Goal: Task Accomplishment & Management: Manage account settings

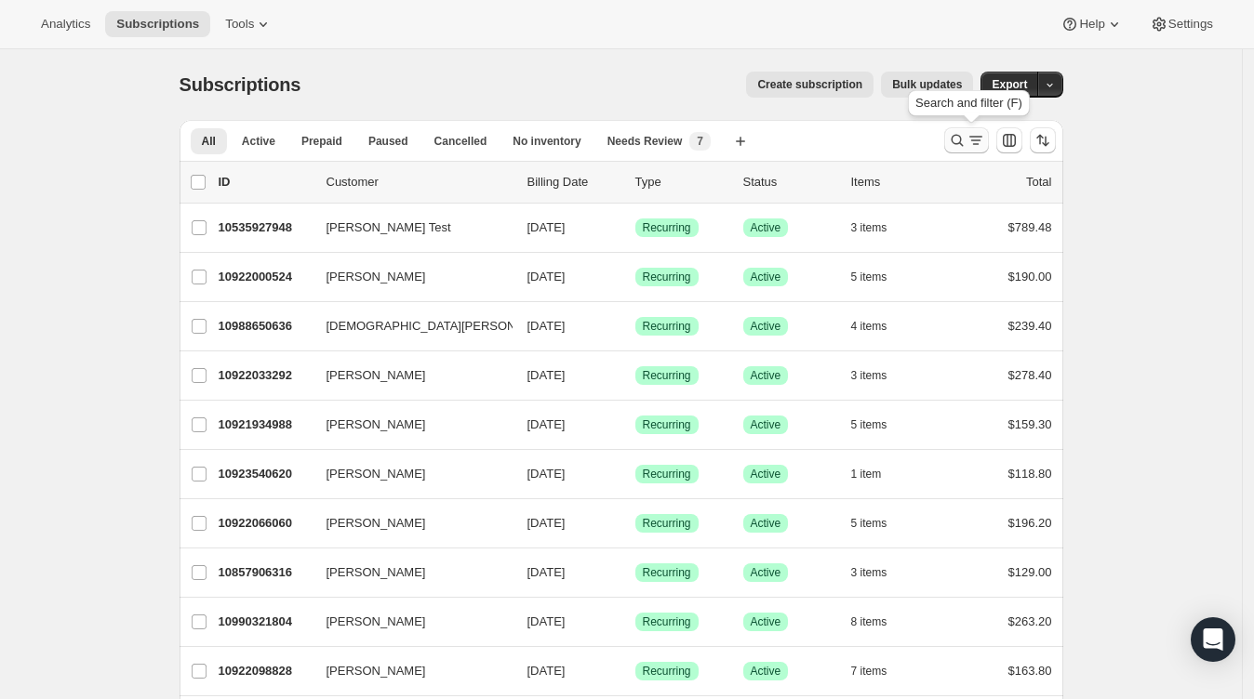
click at [978, 144] on icon "Search and filter results" at bounding box center [975, 144] width 7 height 2
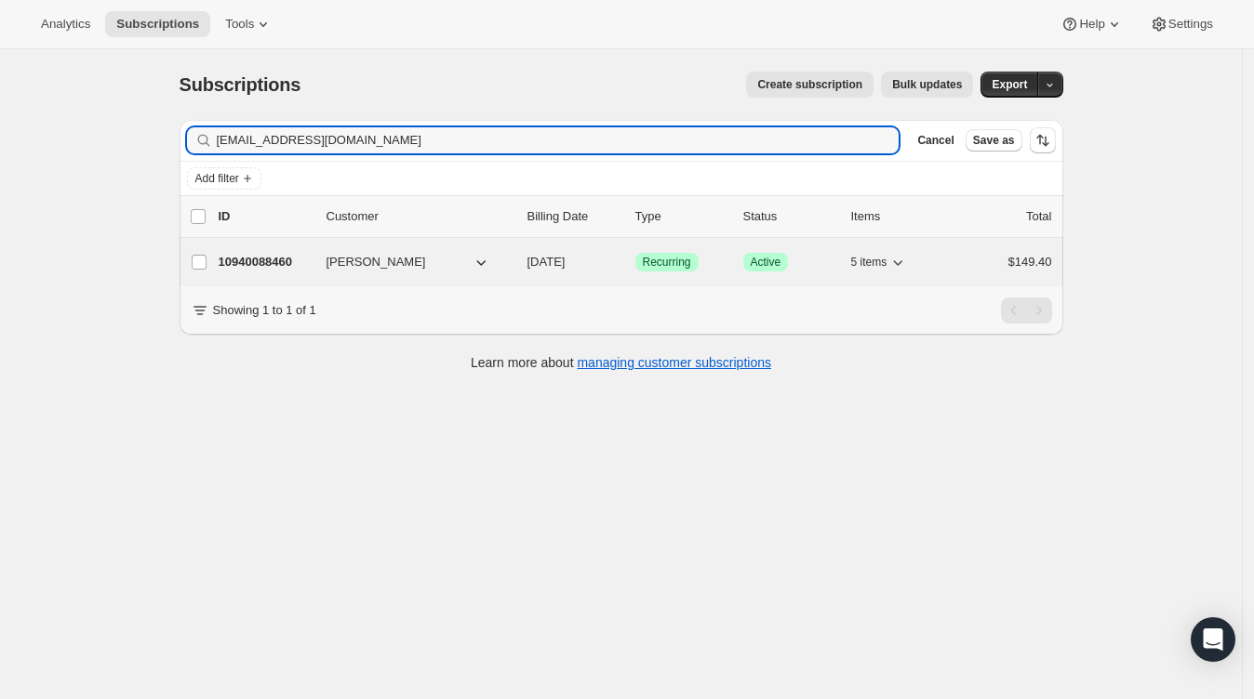
type input "[EMAIL_ADDRESS][DOMAIN_NAME]"
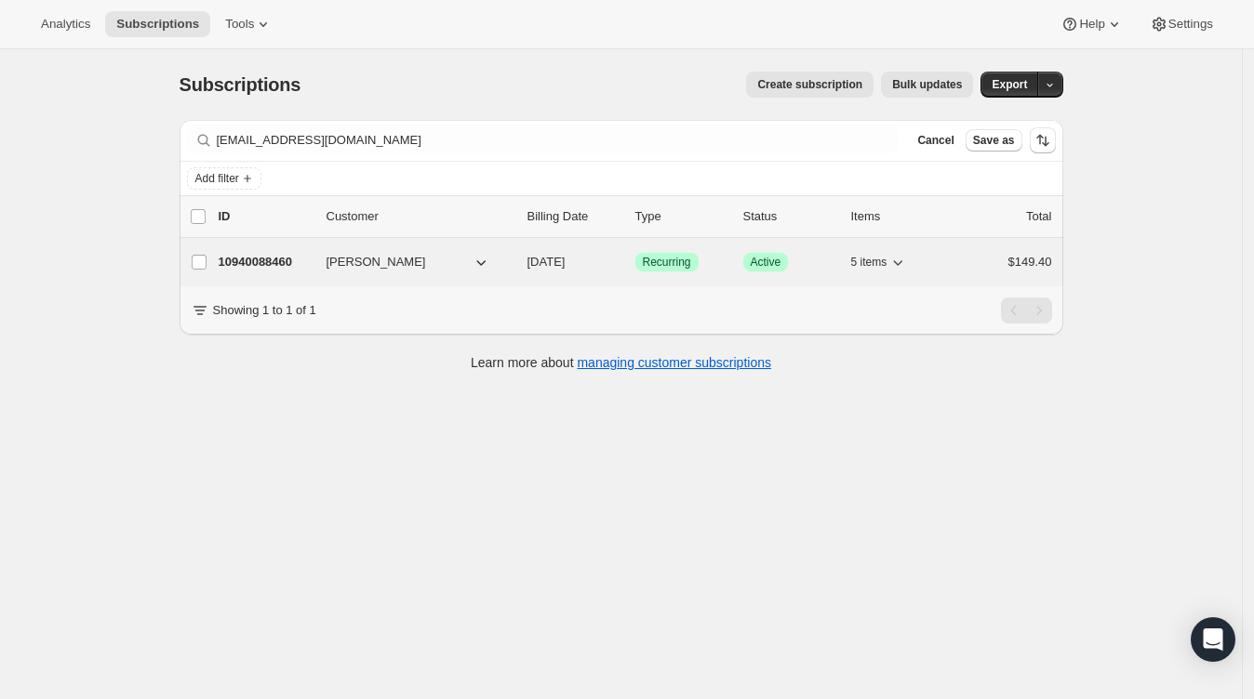
click at [254, 257] on p "10940088460" at bounding box center [265, 262] width 93 height 19
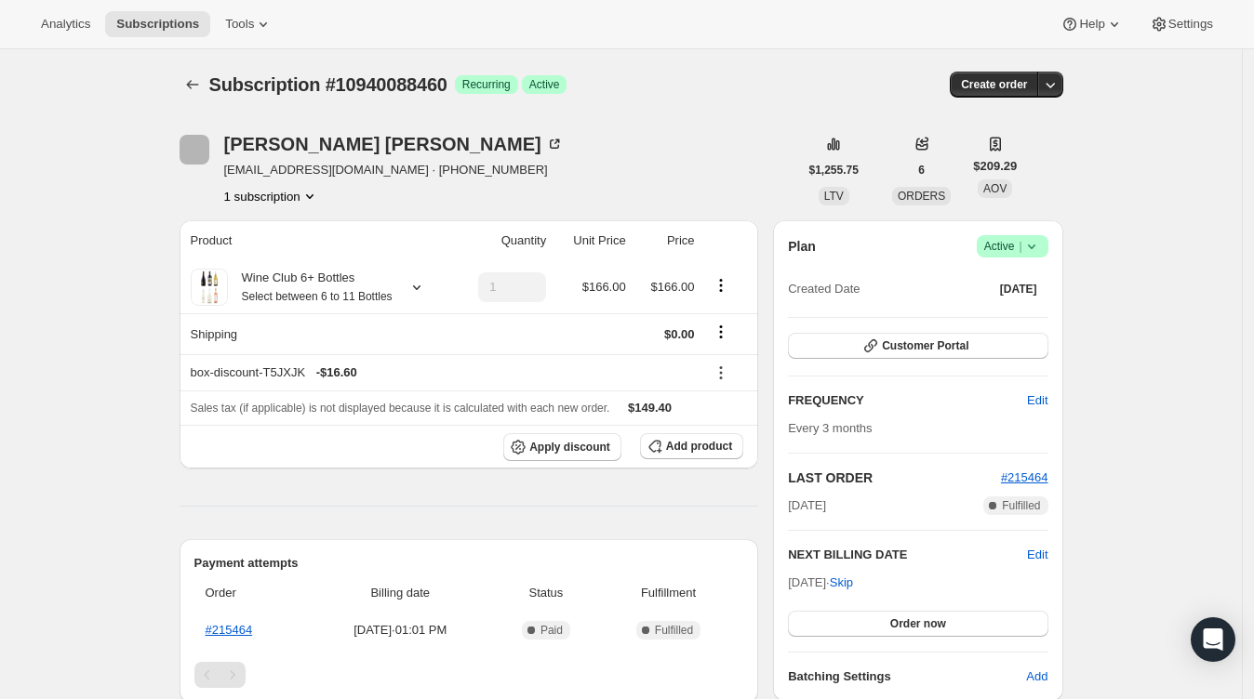
click at [993, 248] on span "Active |" at bounding box center [1012, 246] width 57 height 19
click at [998, 306] on span "Cancel subscription" at bounding box center [1012, 314] width 105 height 19
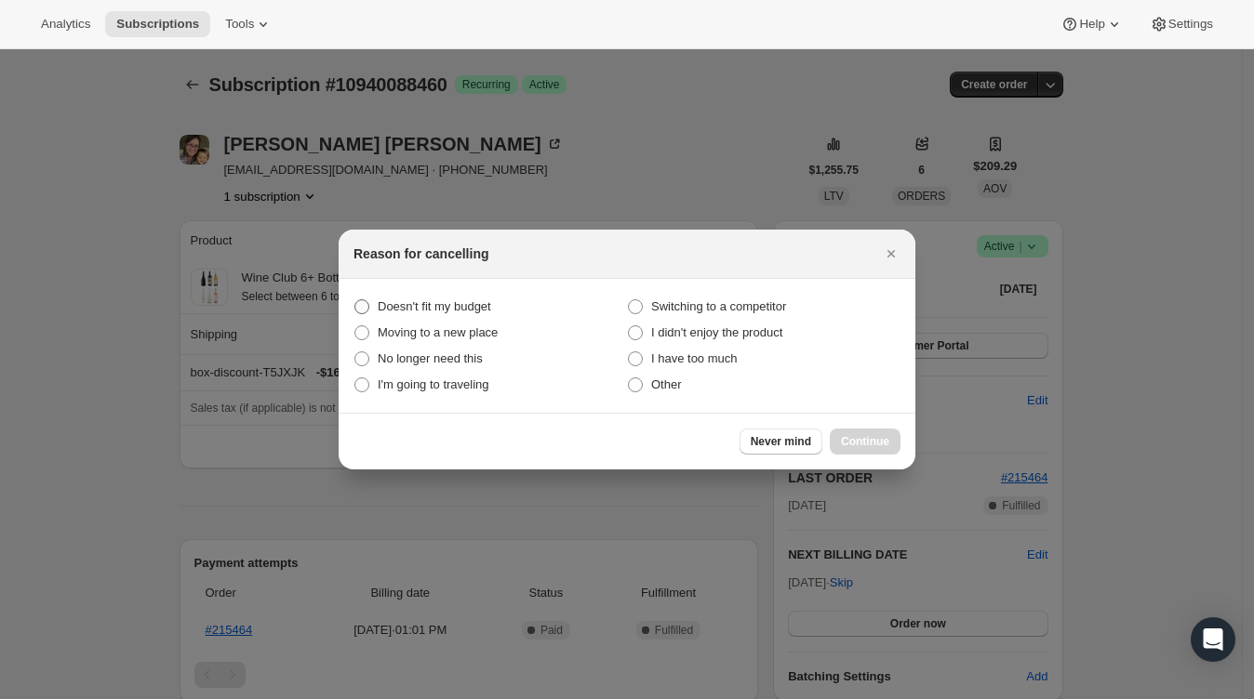
click at [425, 304] on span "Doesn't fit my budget" at bounding box center [434, 306] width 113 height 14
click at [355, 300] on budget "Doesn't fit my budget" at bounding box center [354, 299] width 1 height 1
radio budget "true"
click at [854, 440] on span "Continue" at bounding box center [865, 441] width 48 height 15
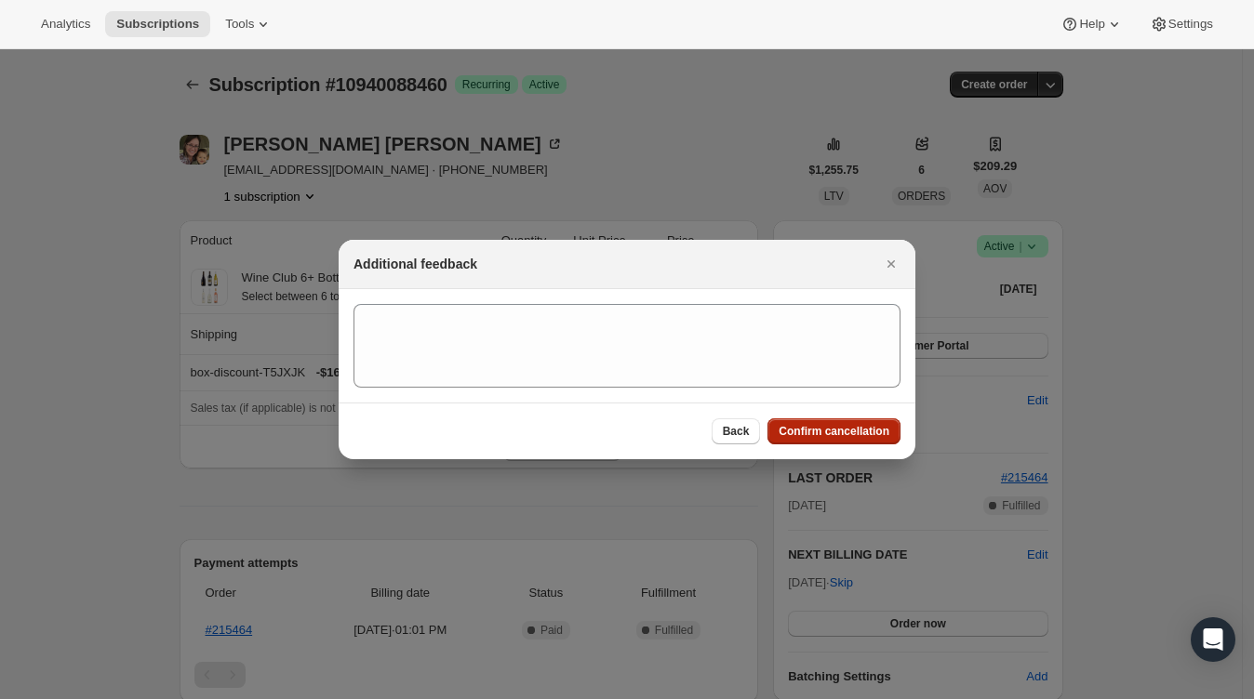
click at [856, 434] on span "Confirm cancellation" at bounding box center [833, 431] width 111 height 15
